Goal: Entertainment & Leisure: Browse casually

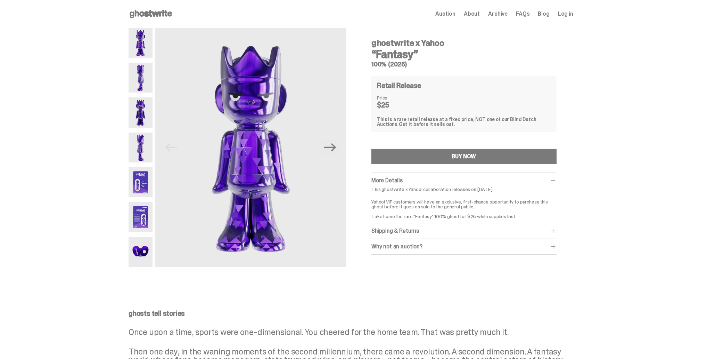
drag, startPoint x: 145, startPoint y: 44, endPoint x: 140, endPoint y: 55, distance: 12.2
click at [144, 44] on img at bounding box center [141, 43] width 24 height 30
click at [140, 71] on img at bounding box center [141, 78] width 24 height 30
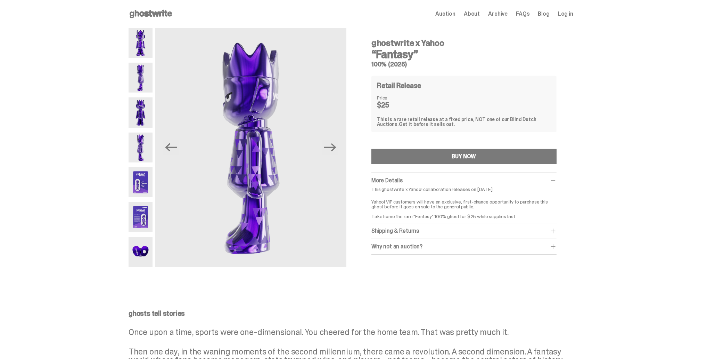
click at [141, 108] on img at bounding box center [141, 112] width 24 height 30
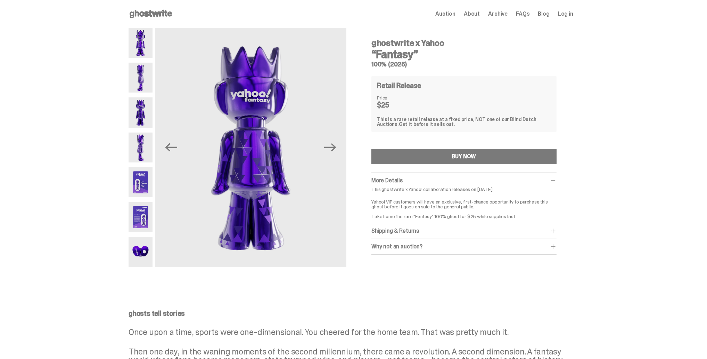
click at [137, 144] on img at bounding box center [141, 147] width 24 height 30
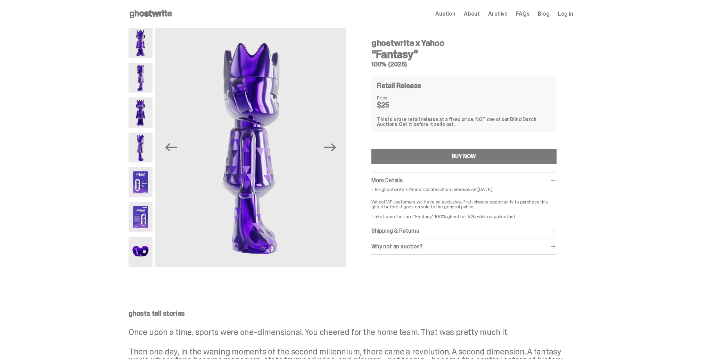
click at [147, 185] on img at bounding box center [141, 182] width 24 height 30
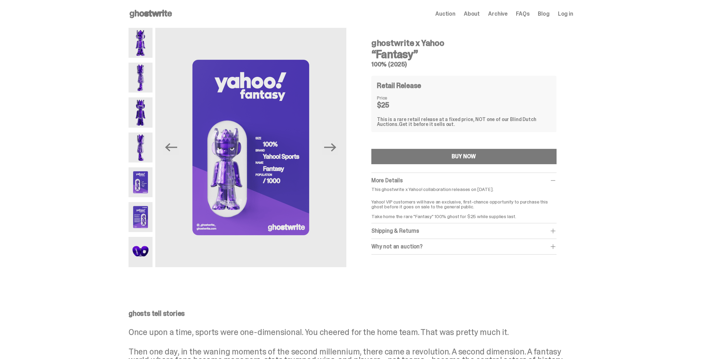
click at [145, 215] on img at bounding box center [141, 217] width 24 height 30
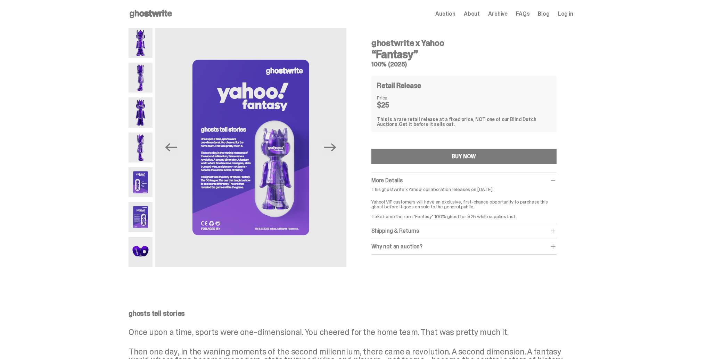
click at [148, 255] on img at bounding box center [141, 252] width 24 height 30
